Goal: Navigation & Orientation: Find specific page/section

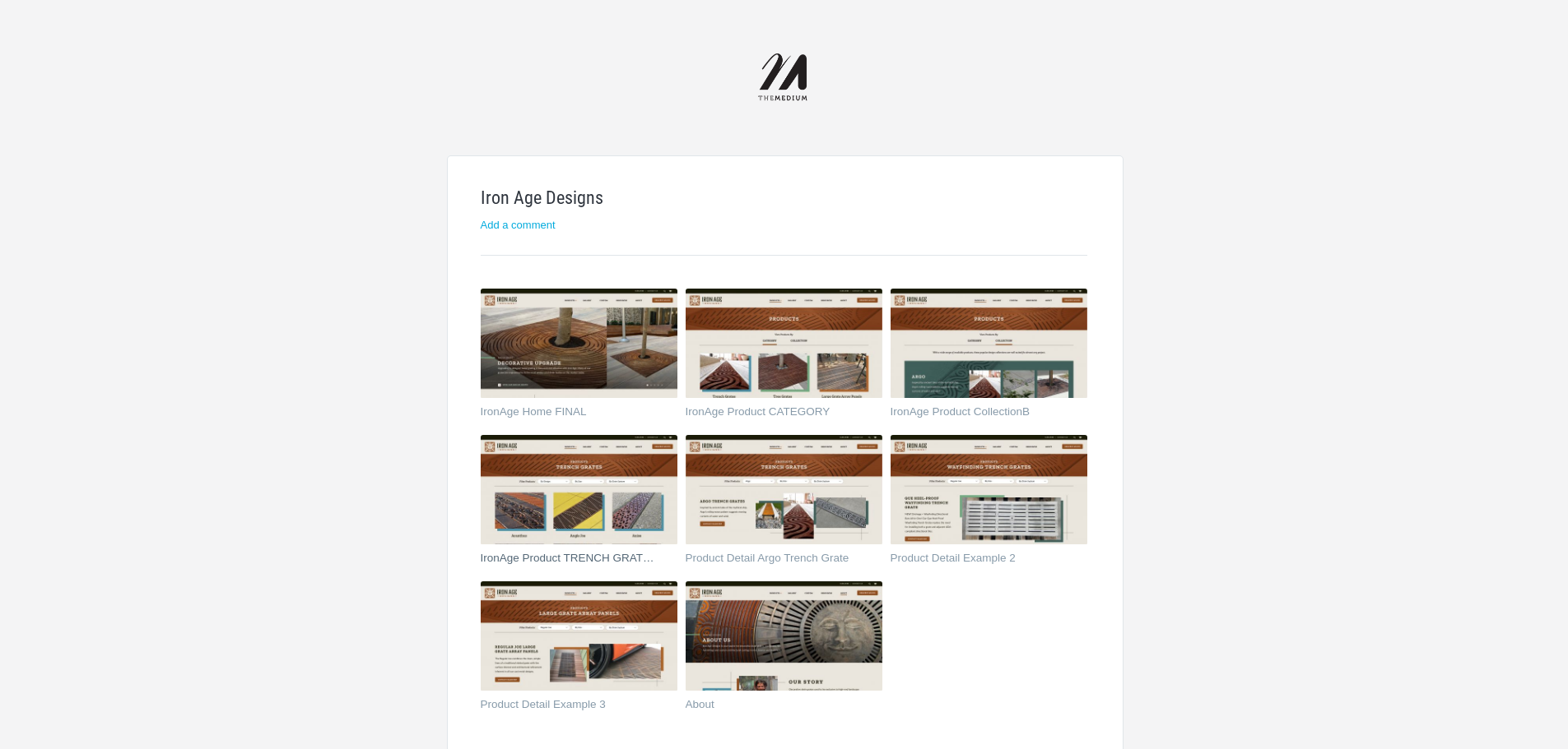
click at [600, 515] on img at bounding box center [579, 490] width 197 height 110
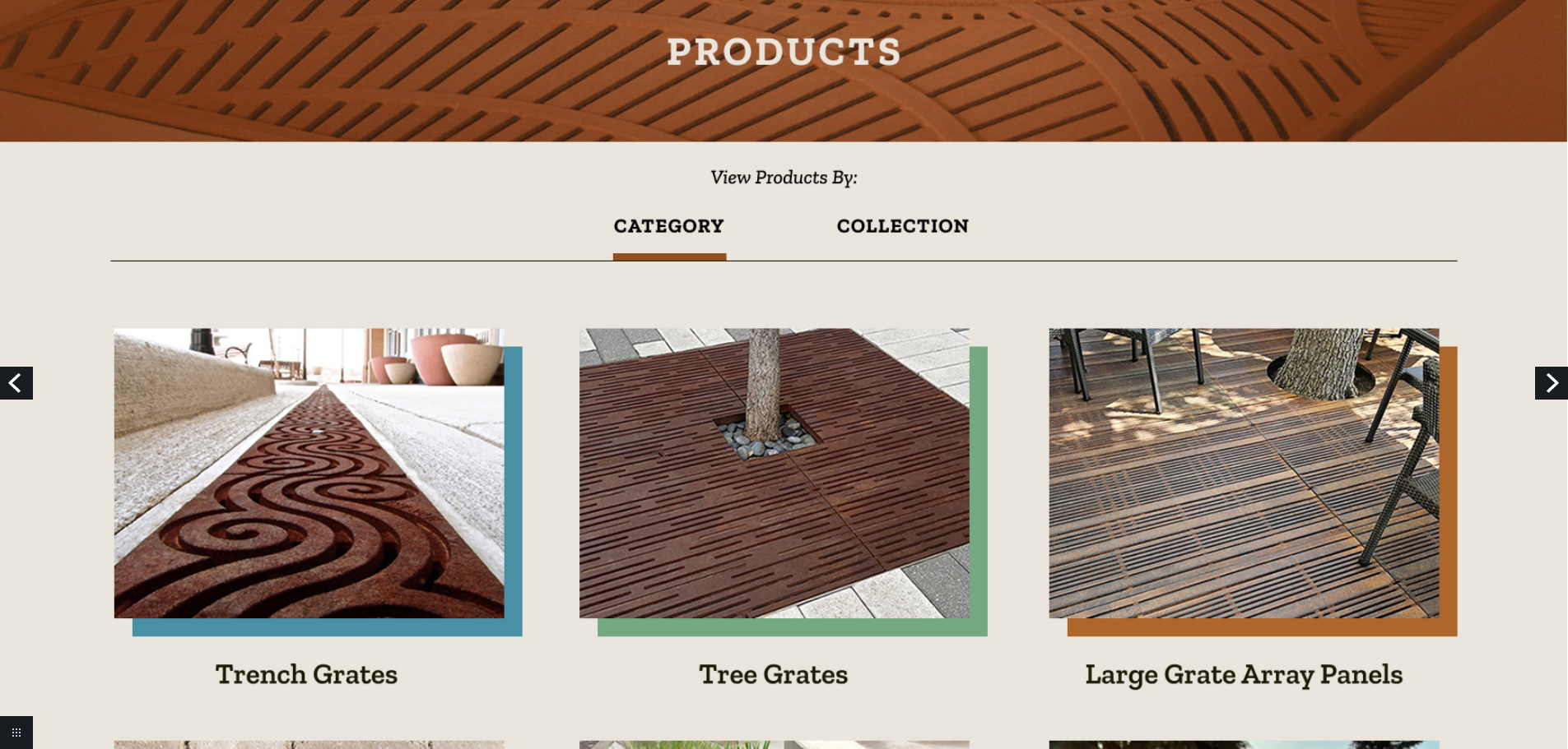
scroll to position [197, 0]
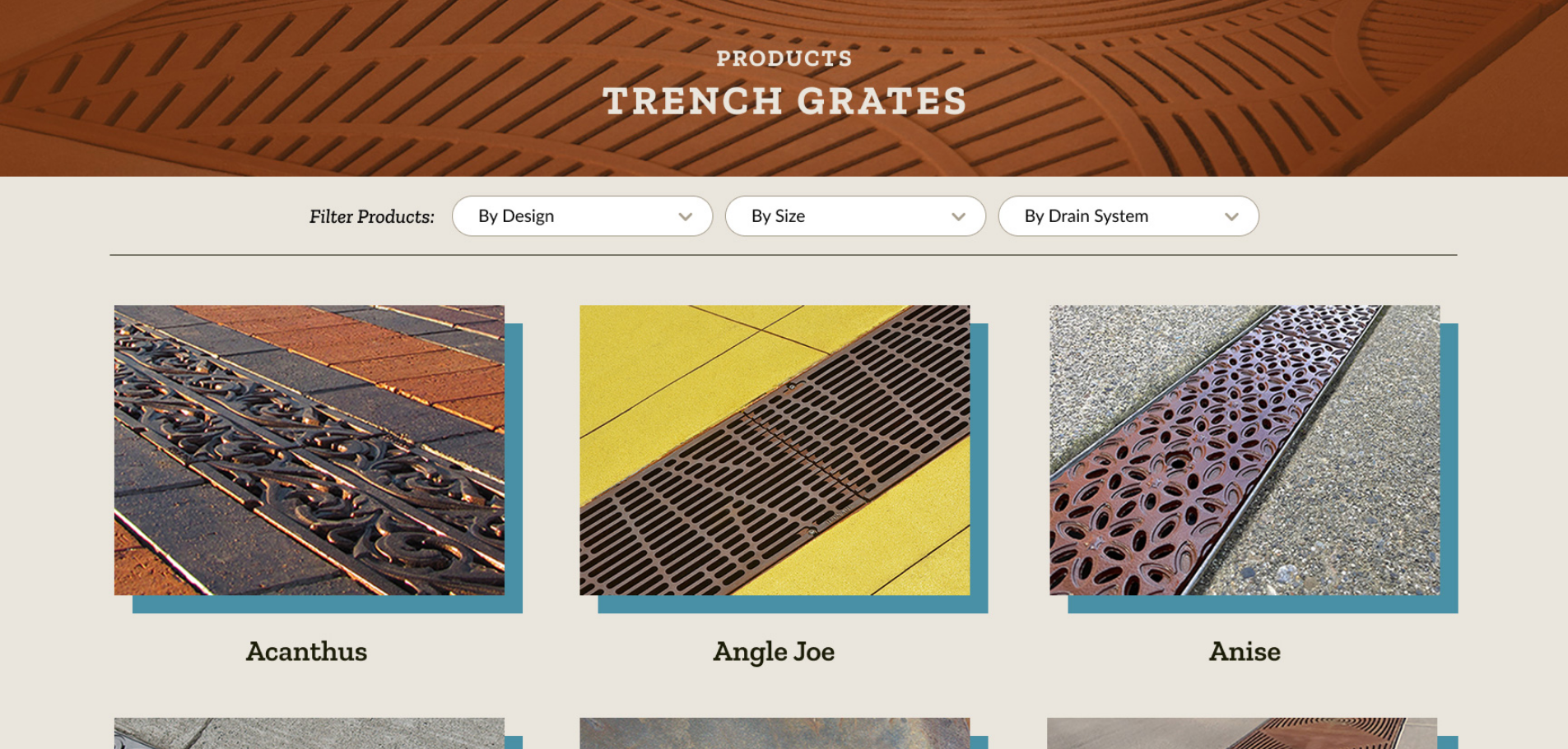
scroll to position [166, 0]
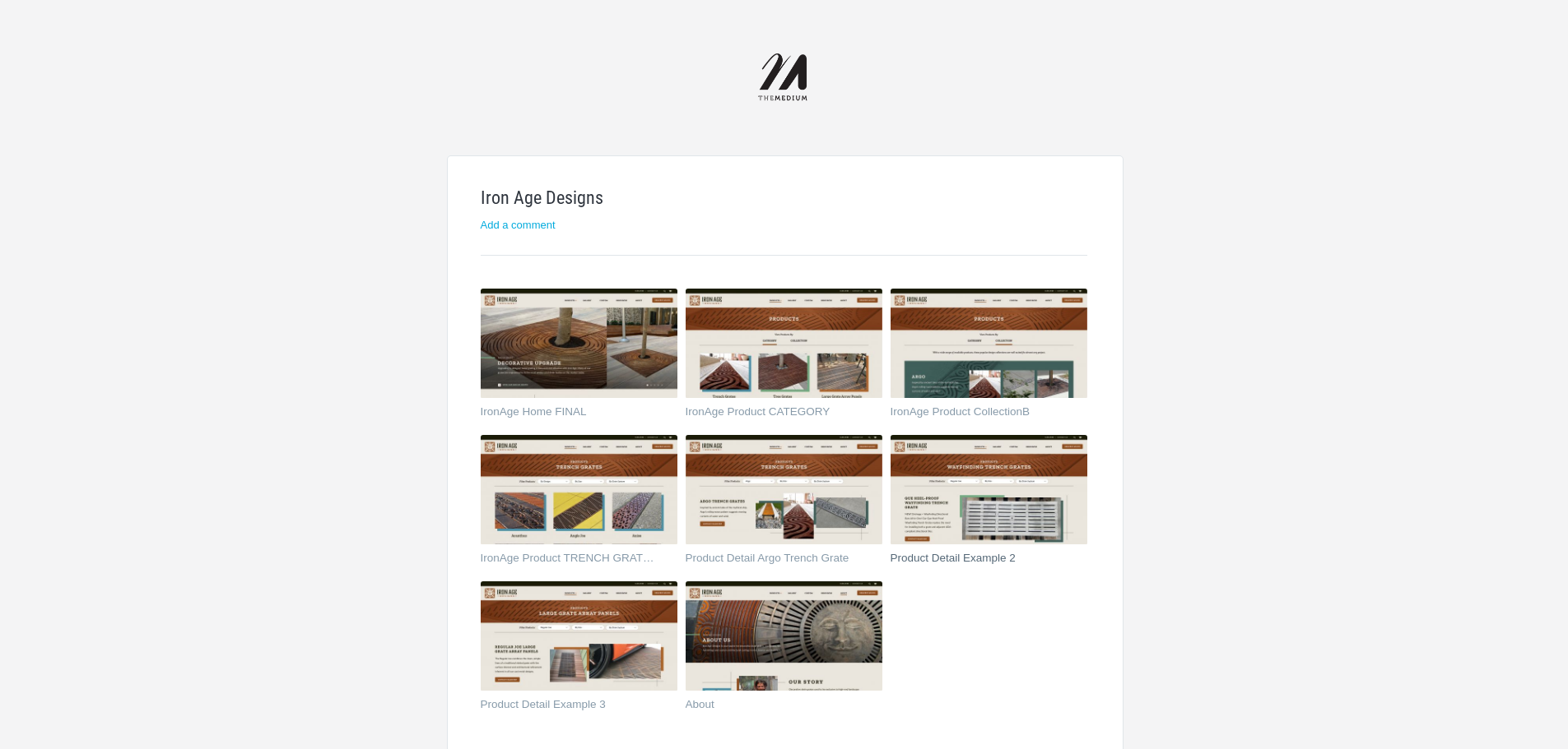
click at [968, 513] on img at bounding box center [989, 490] width 197 height 110
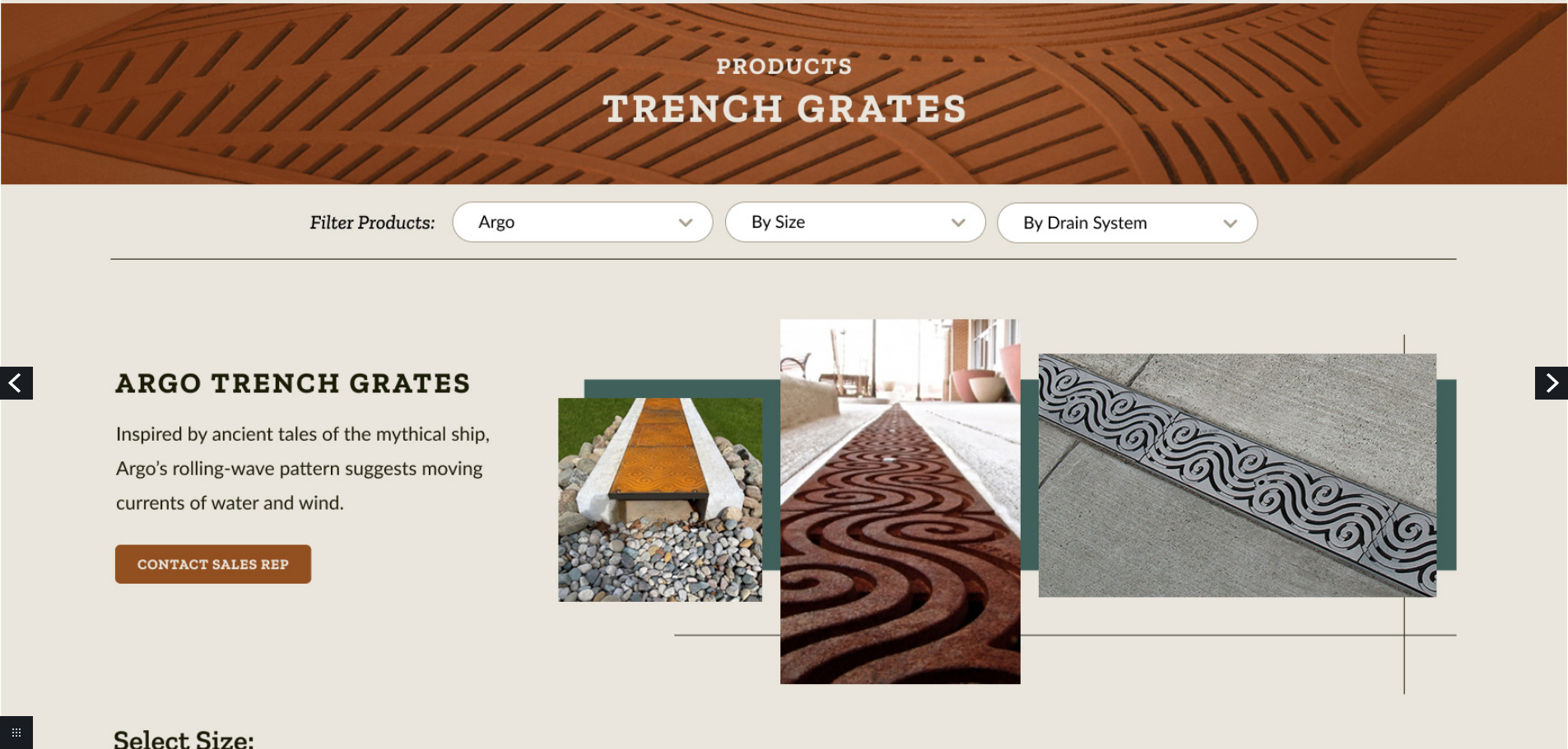
scroll to position [133, 0]
